Goal: Task Accomplishment & Management: Manage account settings

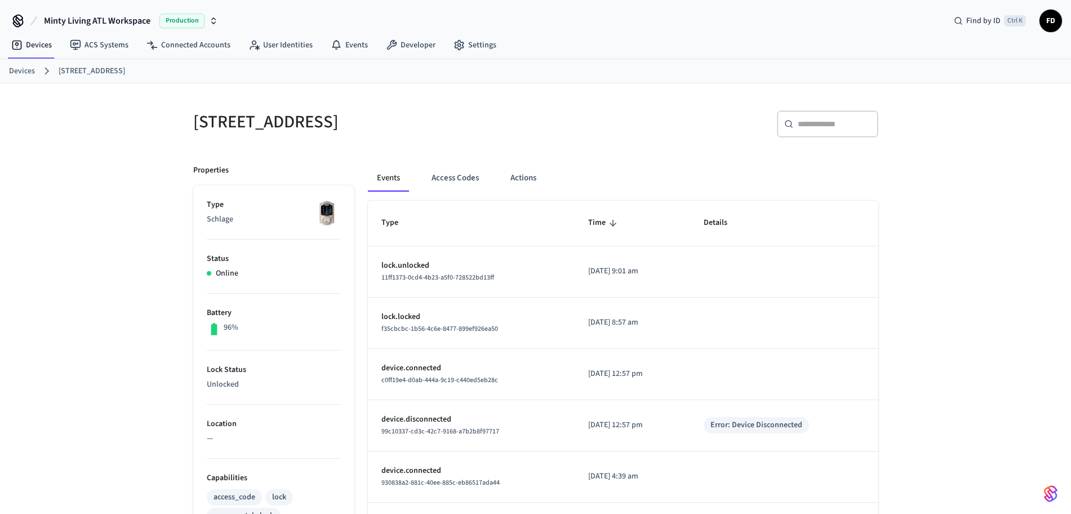
click at [34, 75] on link "Devices" at bounding box center [22, 71] width 26 height 12
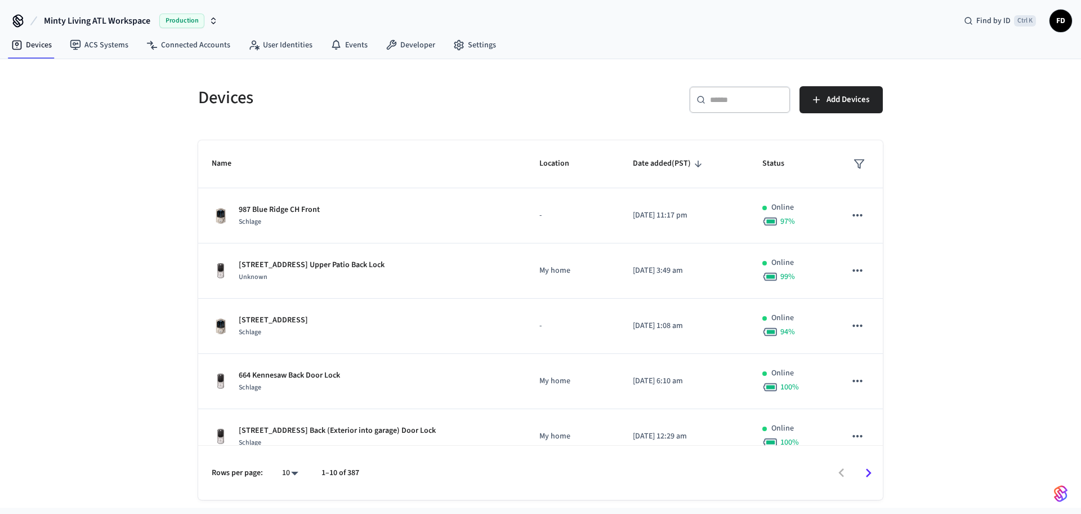
click at [727, 107] on div "​ ​" at bounding box center [739, 99] width 101 height 27
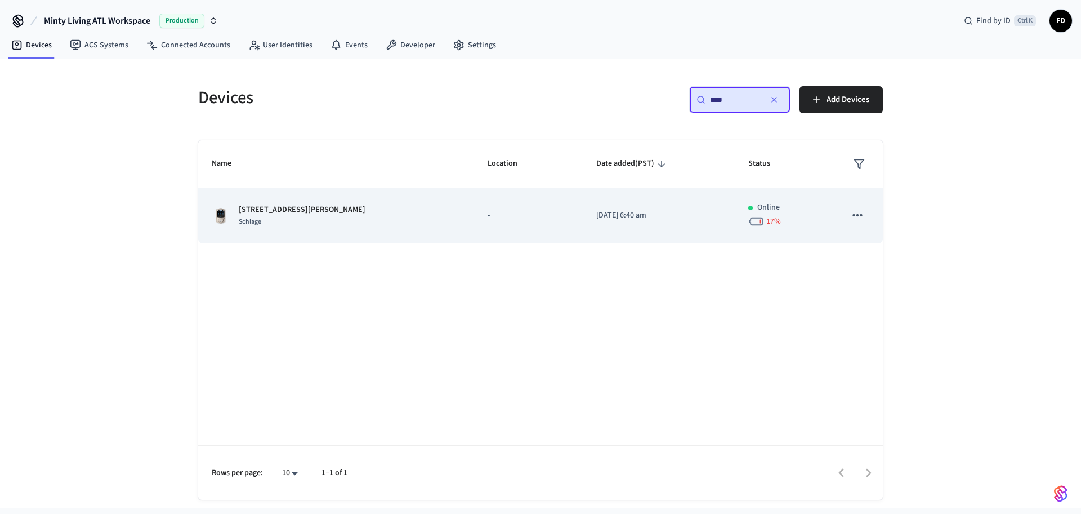
type input "***"
click at [488, 220] on p "-" at bounding box center [529, 216] width 82 height 12
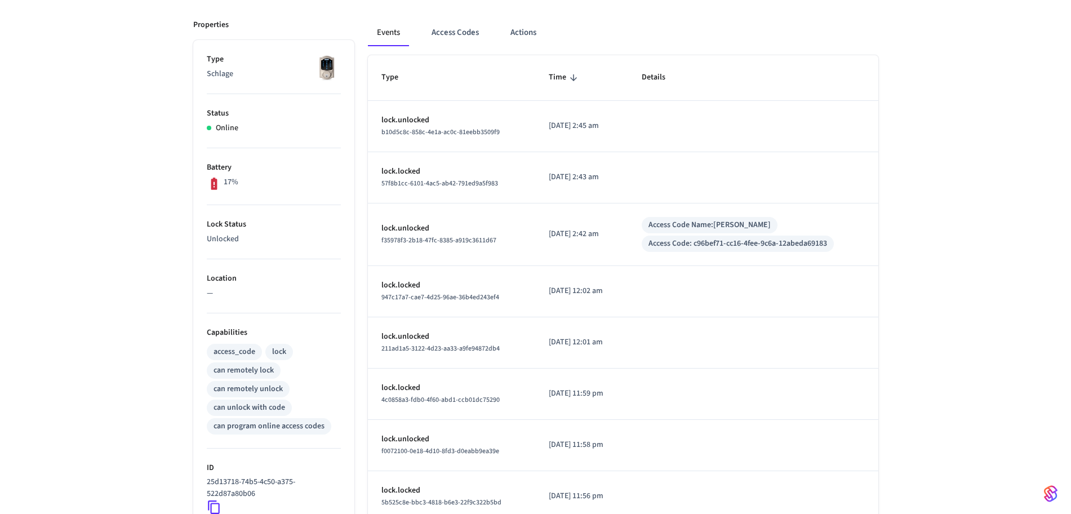
scroll to position [146, 0]
click at [460, 34] on button "Access Codes" at bounding box center [454, 32] width 65 height 27
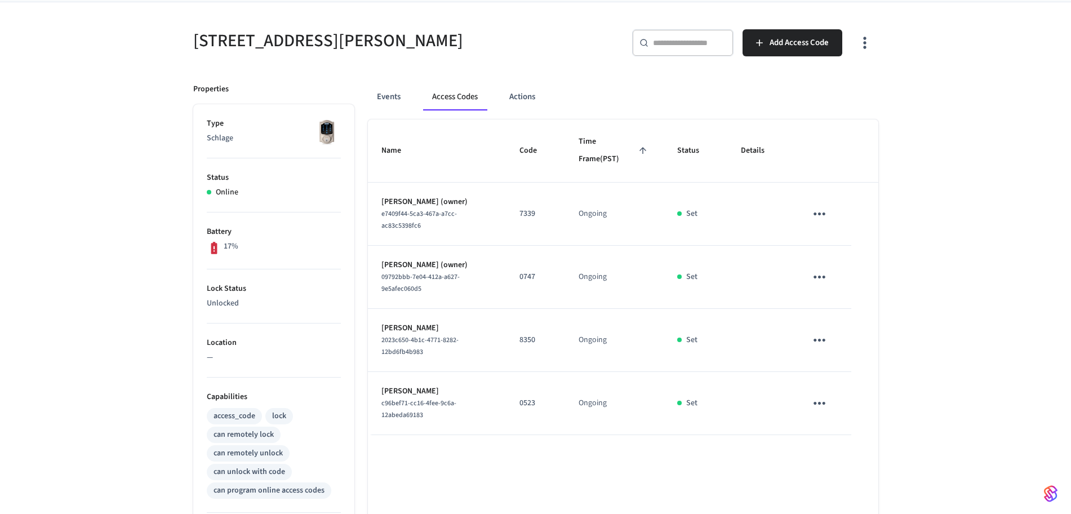
scroll to position [81, 0]
click at [135, 254] on div "[STREET_ADDRESS][PERSON_NAME] ​ ​ Add Access Code Properties Type Schlage Statu…" at bounding box center [535, 373] width 1071 height 740
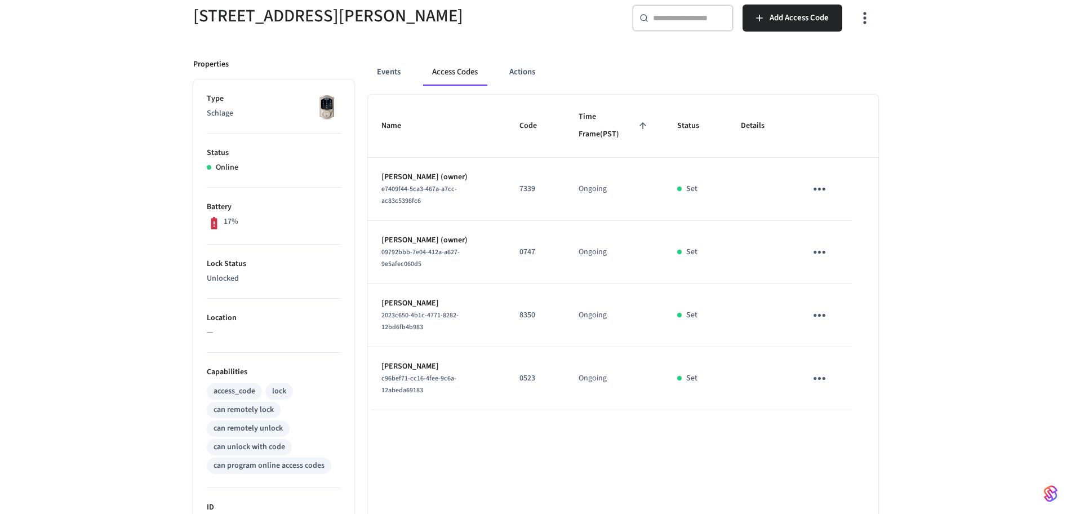
scroll to position [310, 0]
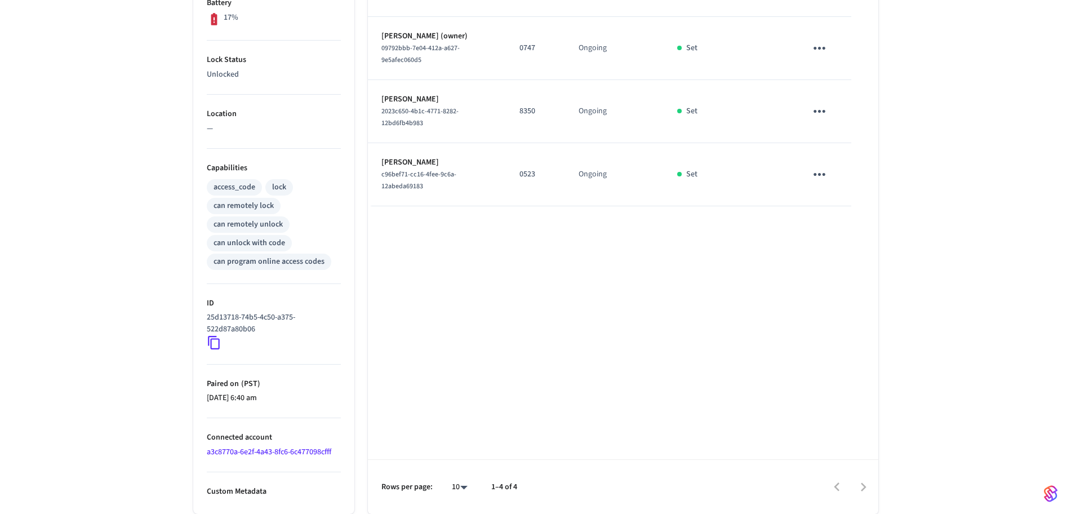
click at [216, 345] on icon at bounding box center [214, 342] width 15 height 15
